Goal: Task Accomplishment & Management: Manage account settings

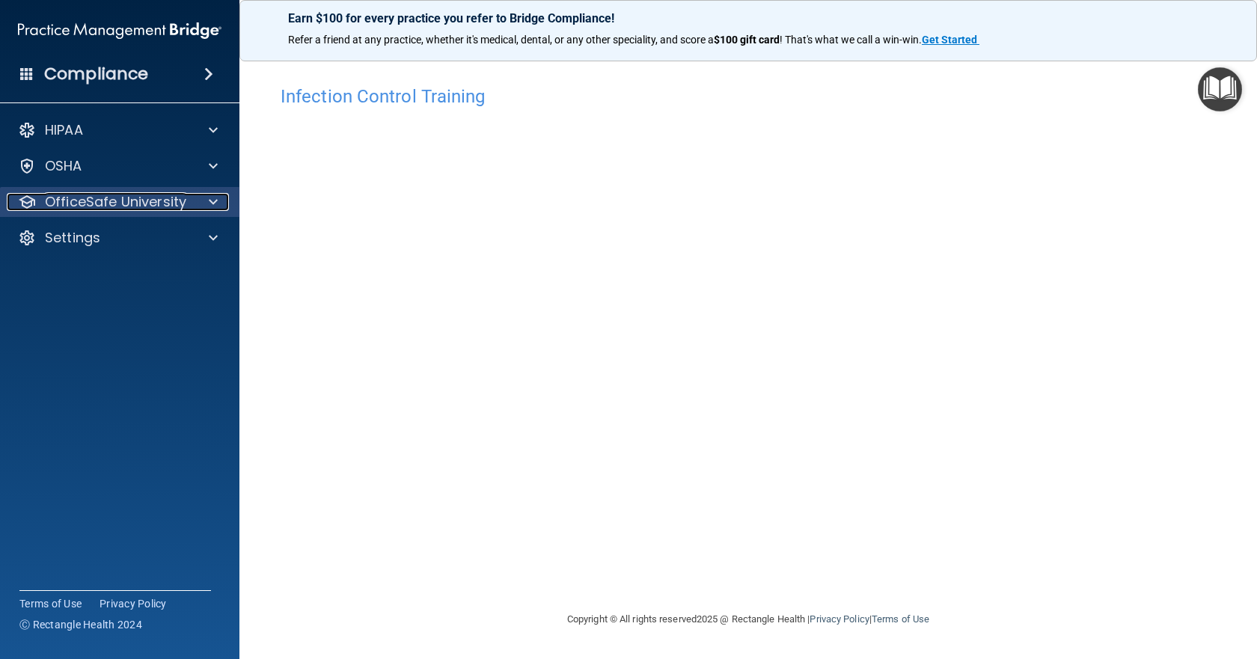
click at [146, 197] on p "OfficeSafe University" at bounding box center [115, 202] width 141 height 18
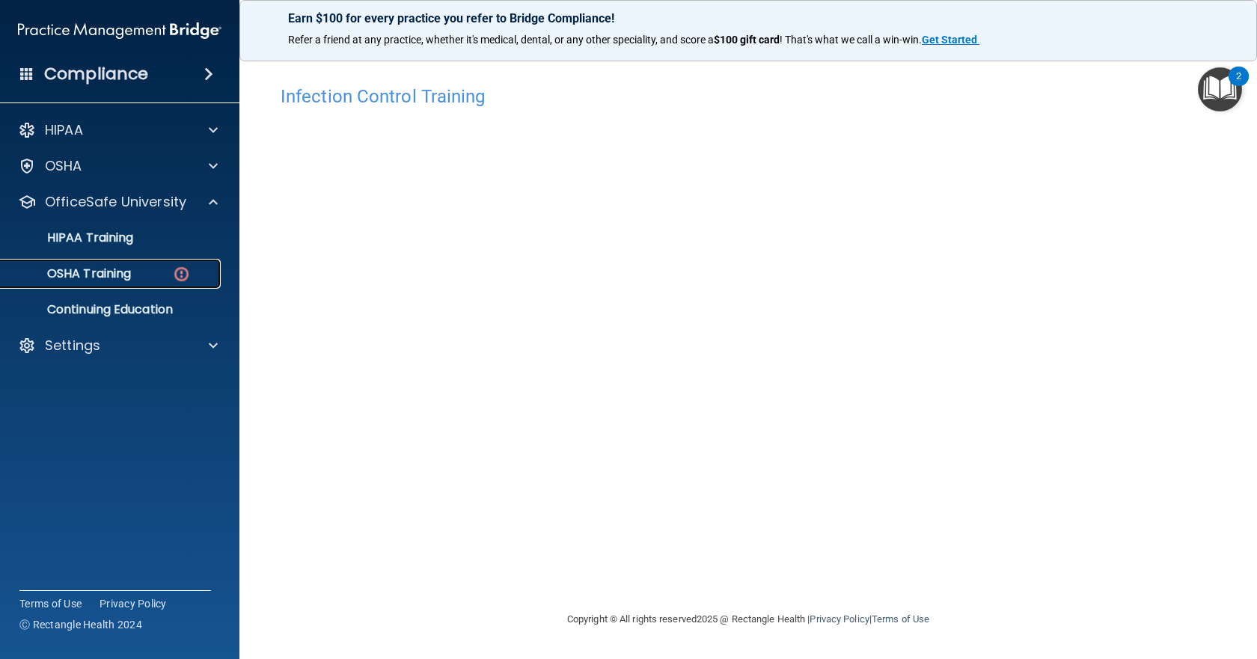
click at [119, 275] on p "OSHA Training" at bounding box center [70, 273] width 121 height 15
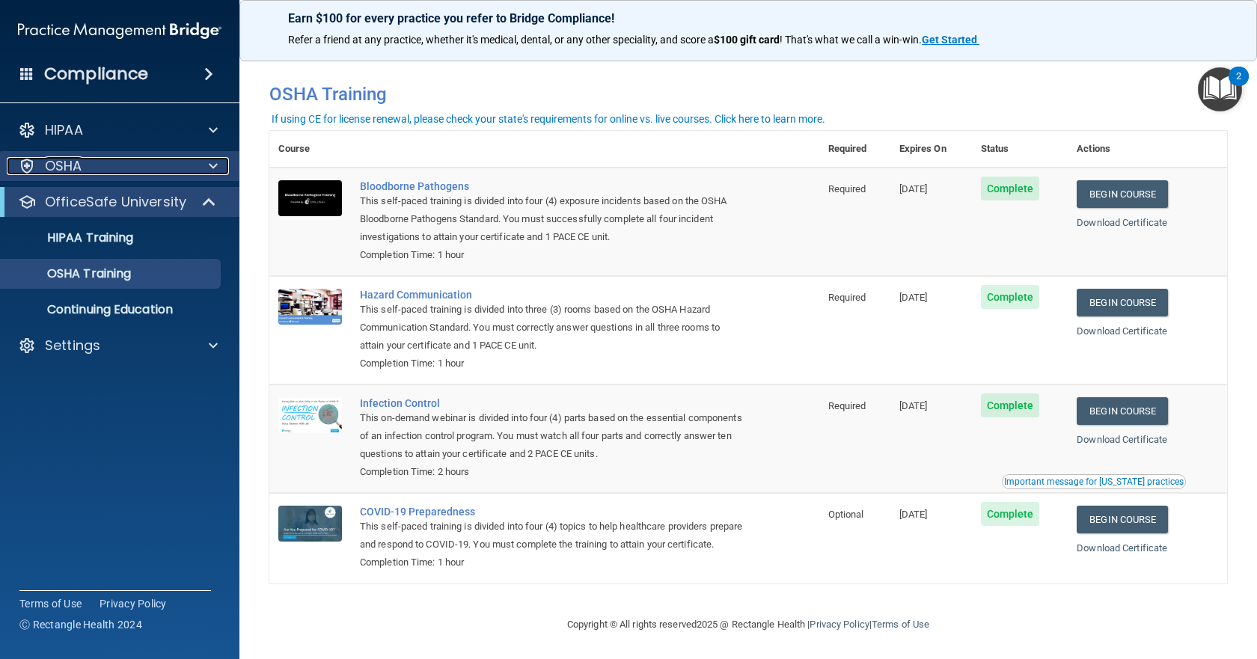
click at [177, 171] on div "OSHA" at bounding box center [100, 166] width 186 height 18
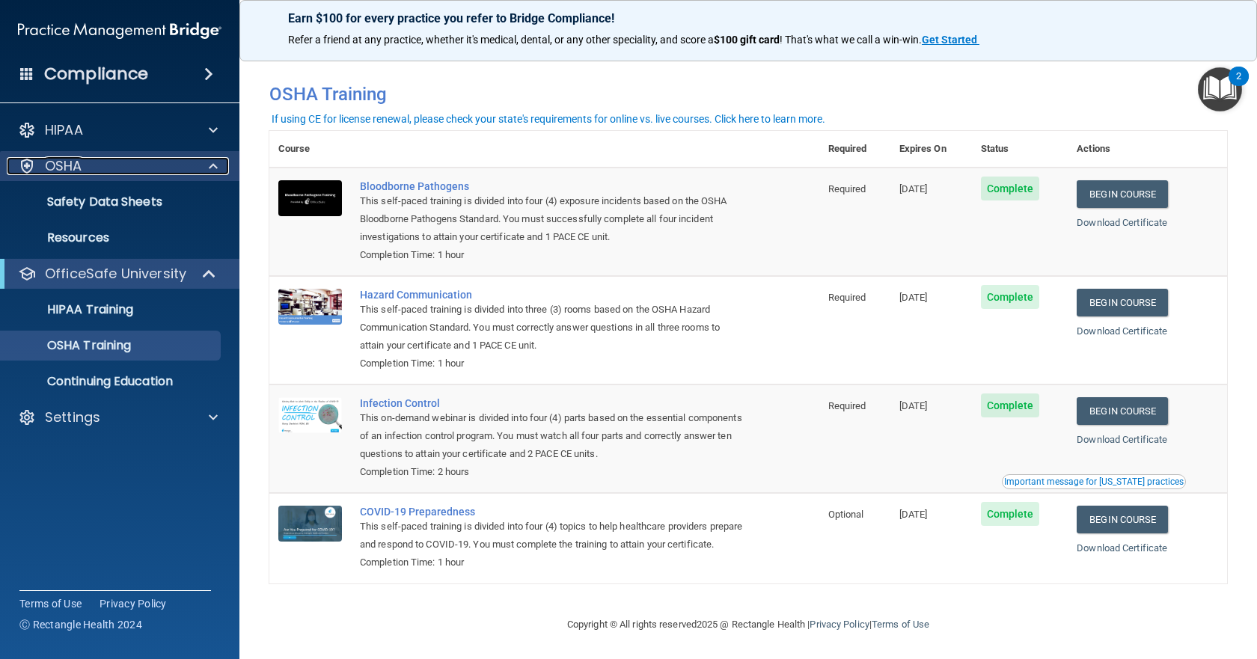
click at [177, 171] on div "OSHA" at bounding box center [100, 166] width 186 height 18
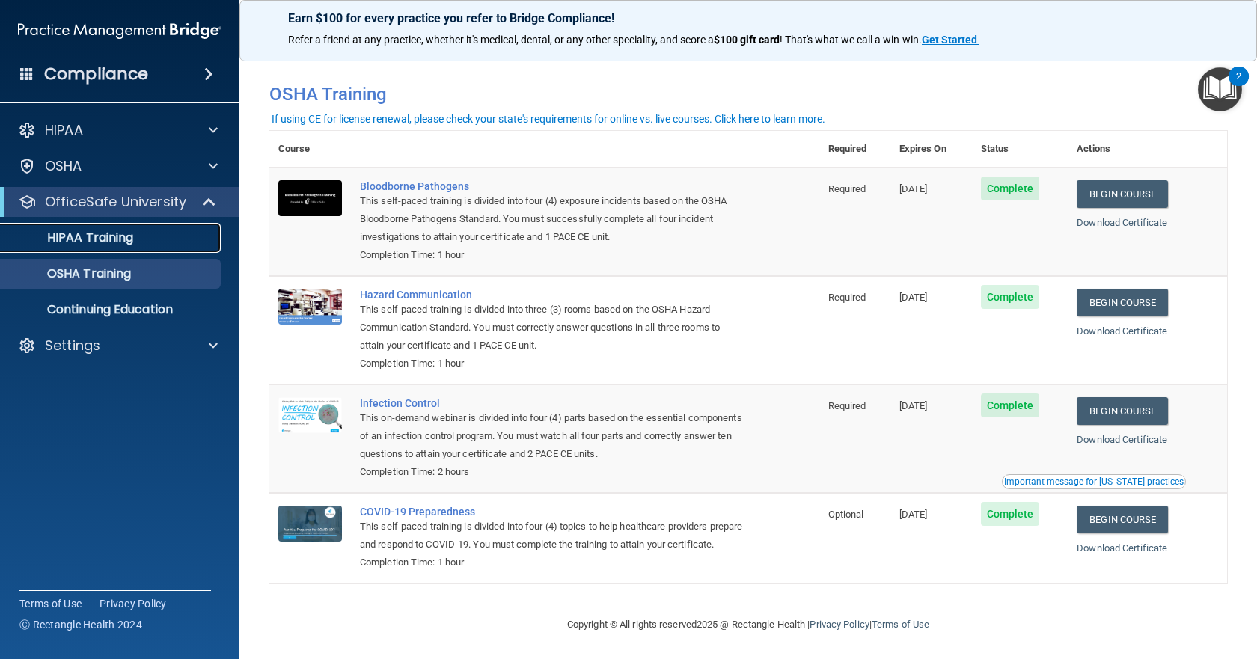
click at [153, 231] on div "HIPAA Training" at bounding box center [112, 237] width 204 height 15
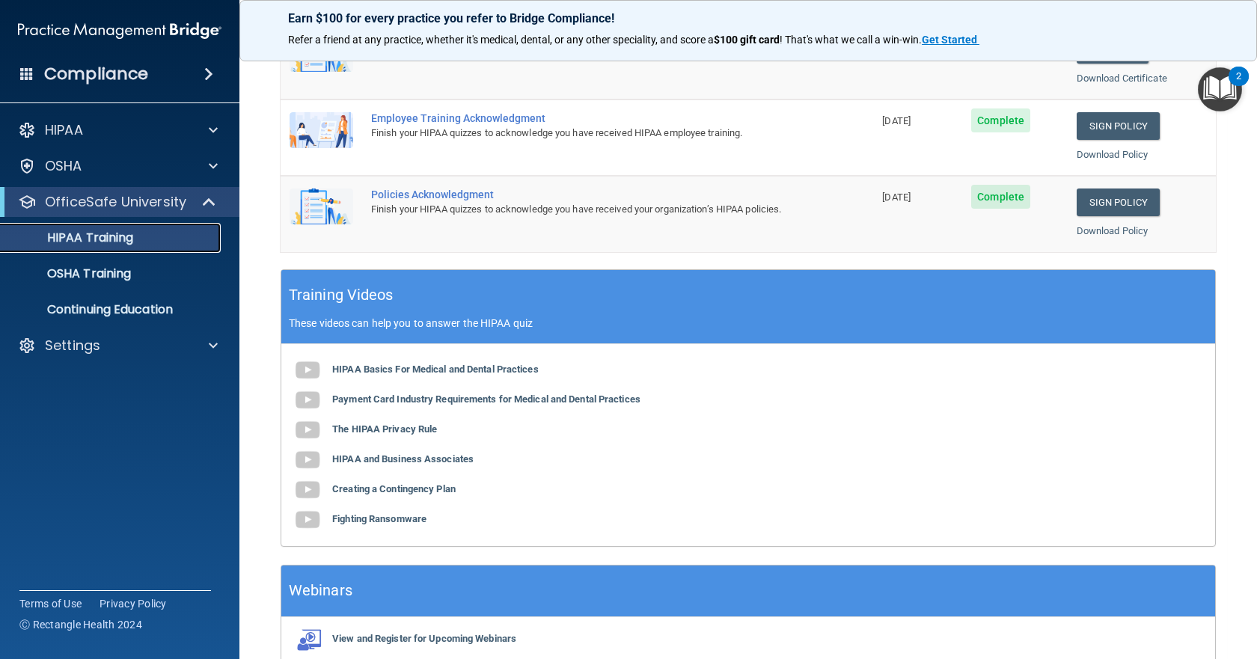
scroll to position [168, 0]
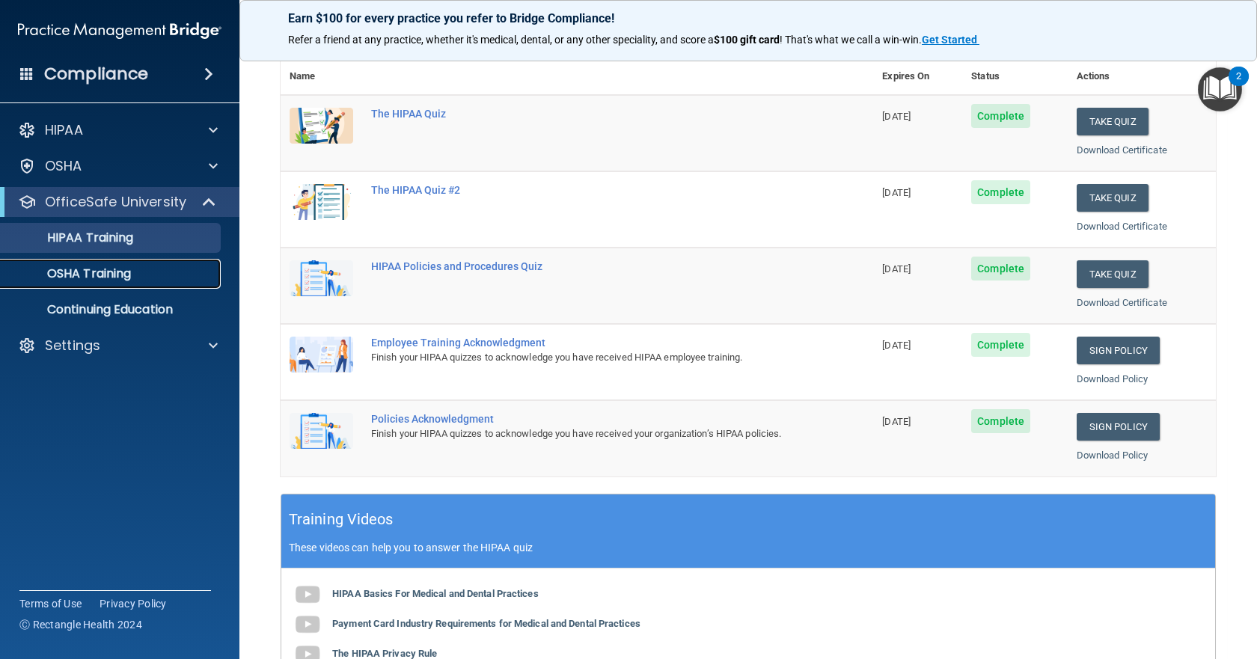
click at [145, 278] on div "OSHA Training" at bounding box center [112, 273] width 204 height 15
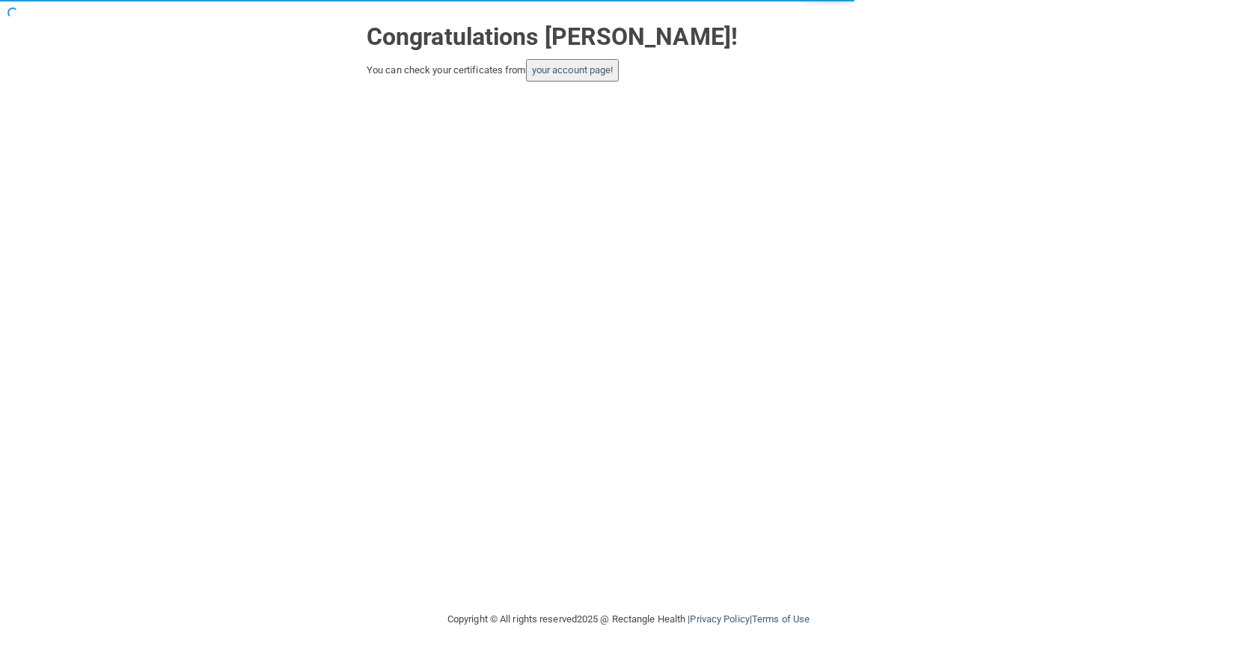
click at [602, 78] on button "your account page!" at bounding box center [573, 70] width 94 height 22
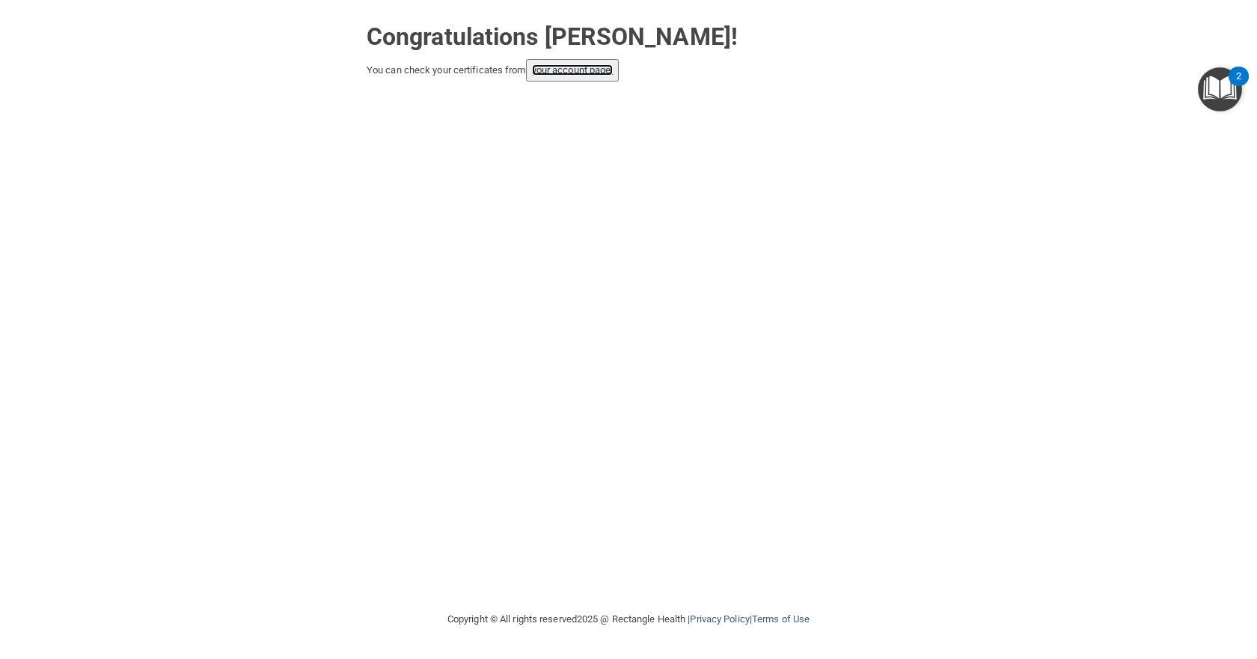
click at [566, 71] on link "your account page!" at bounding box center [573, 69] width 82 height 11
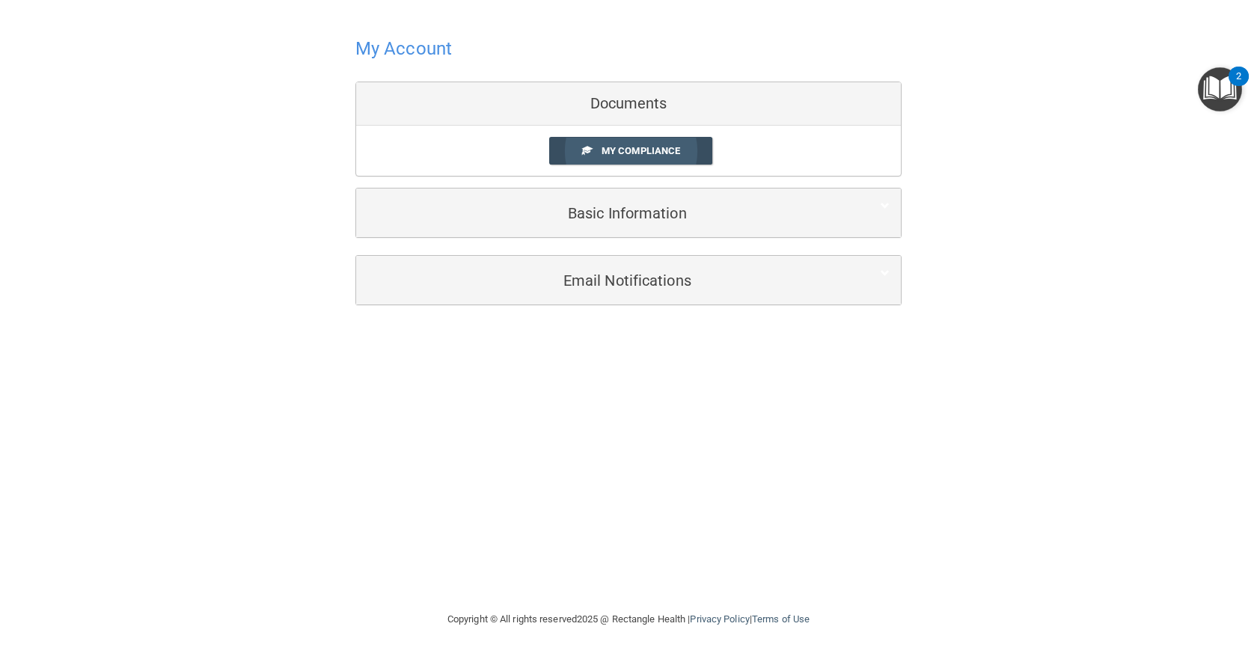
click at [630, 151] on span "My Compliance" at bounding box center [640, 150] width 79 height 11
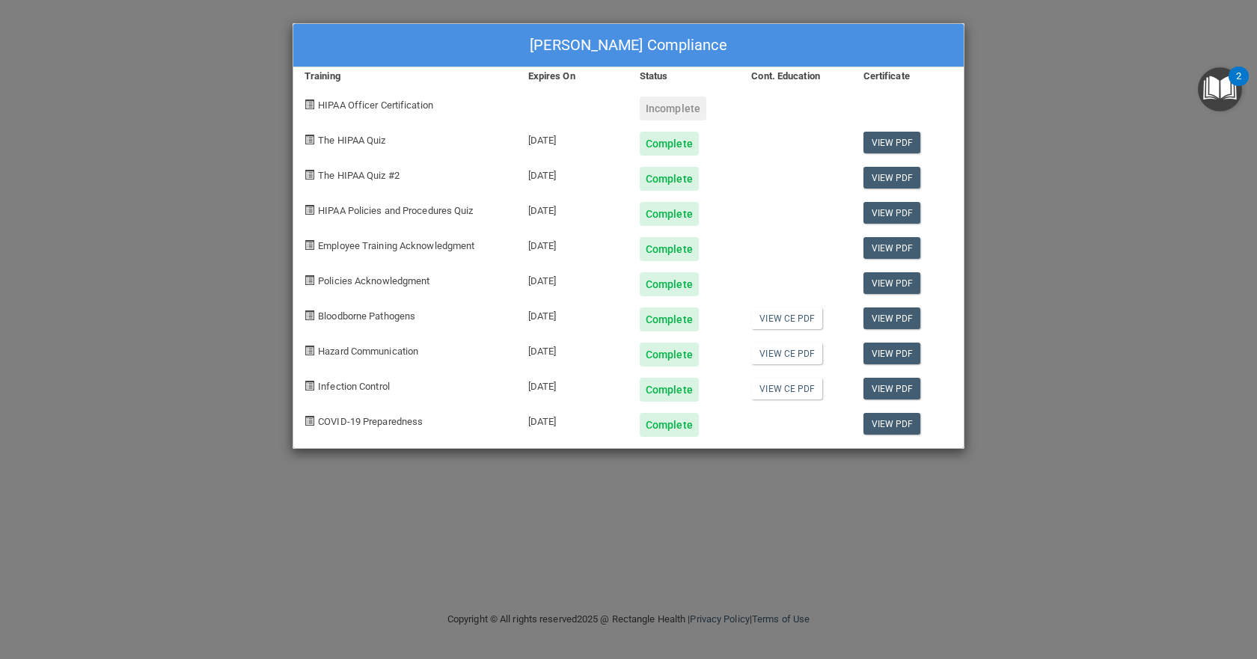
click at [1021, 379] on div "[PERSON_NAME] Compliance Training Expires On Status Cont. Education Certificate…" at bounding box center [628, 329] width 1257 height 659
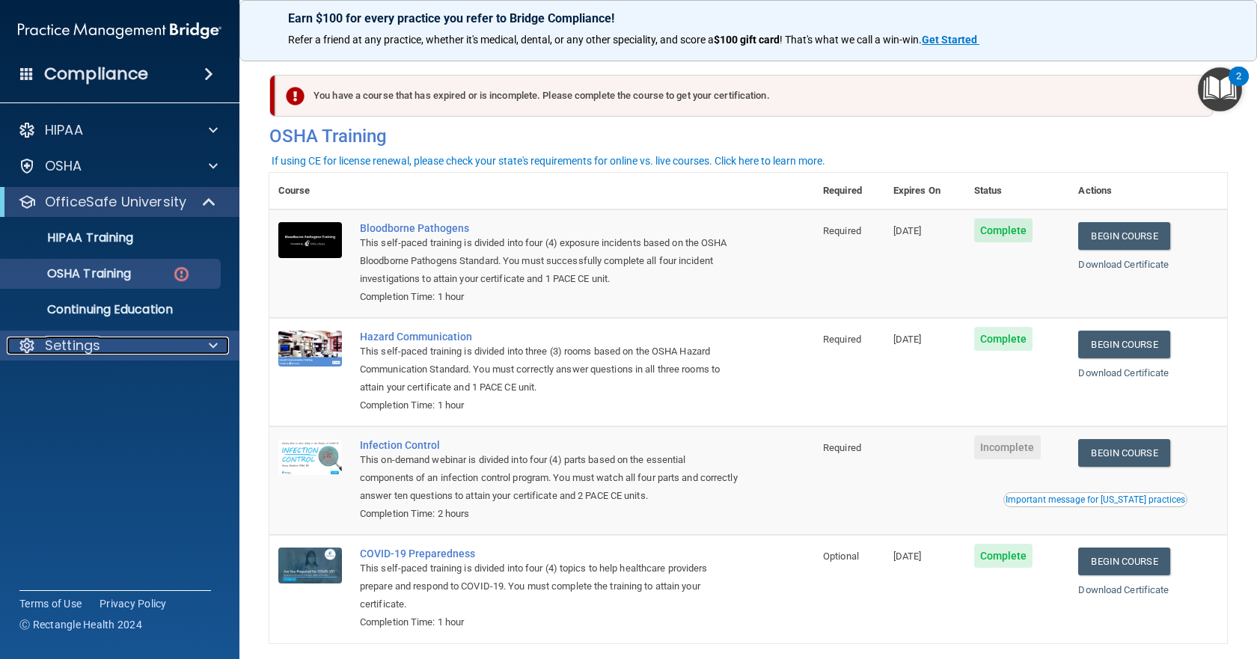
click at [135, 337] on div "Settings" at bounding box center [100, 346] width 186 height 18
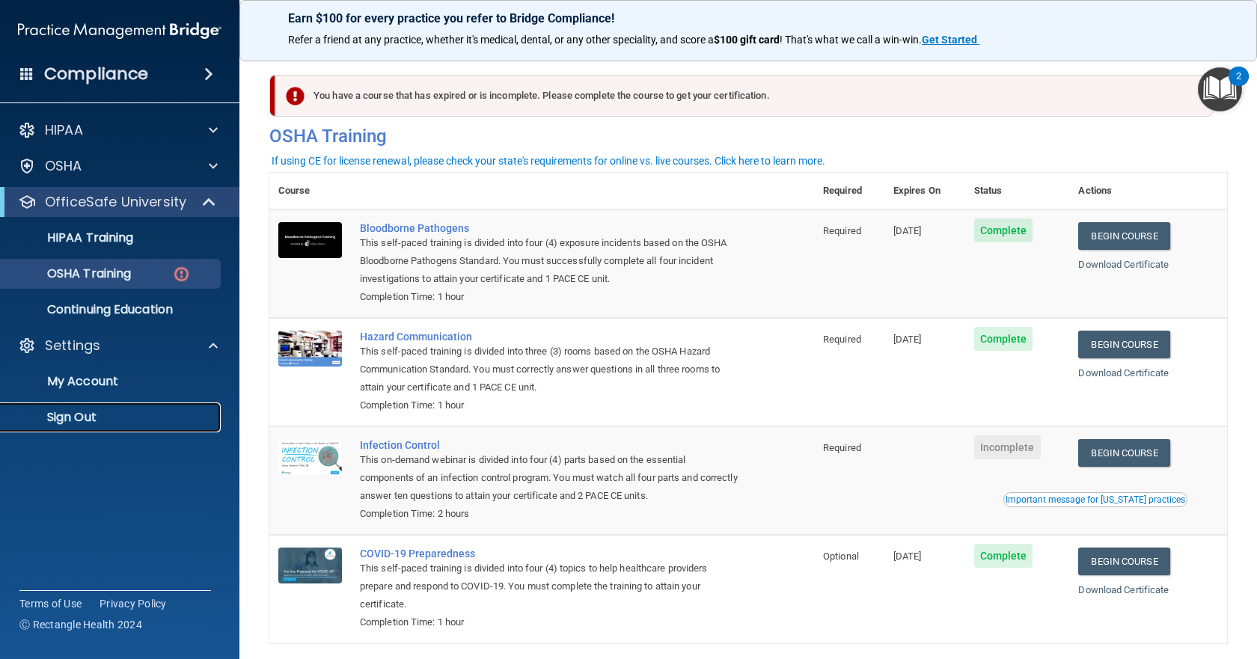
click at [123, 420] on p "Sign Out" at bounding box center [112, 417] width 204 height 15
